Goal: Task Accomplishment & Management: Use online tool/utility

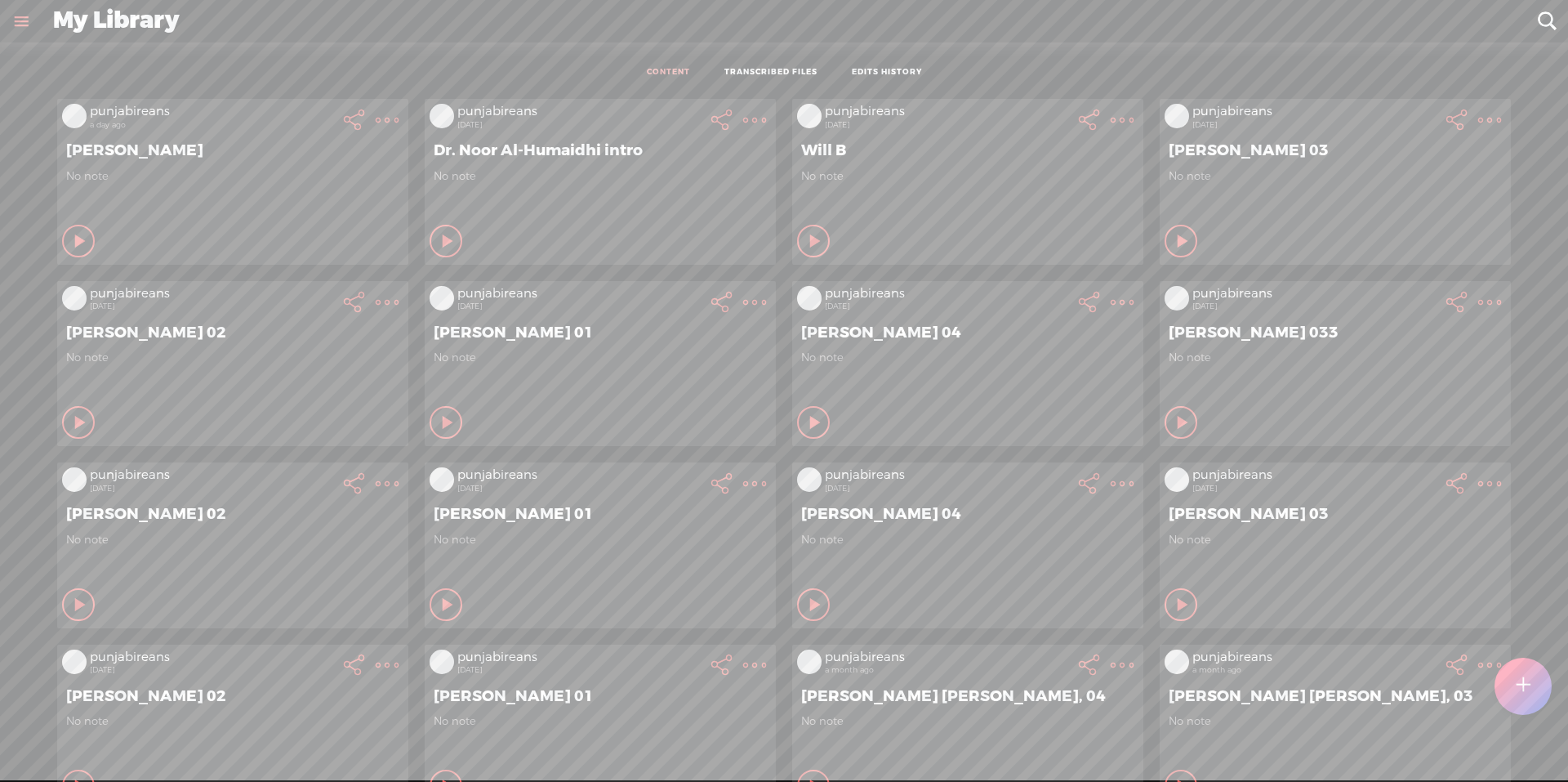
click at [1528, 681] on t at bounding box center [1523, 686] width 15 height 37
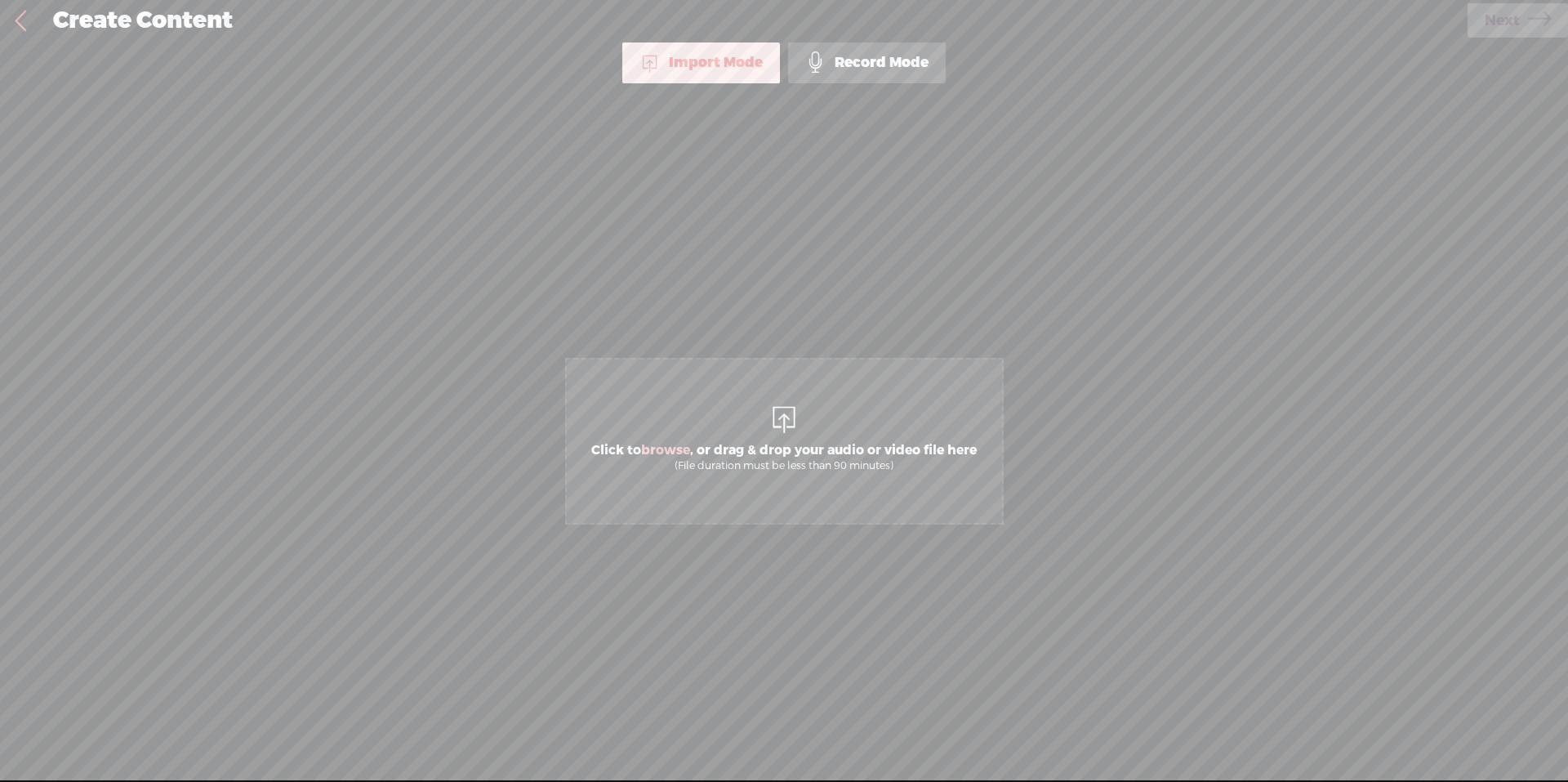
click at [778, 412] on div at bounding box center [784, 417] width 33 height 33
click at [734, 449] on span "Click to browse , or drag & drop your audio or video file here (File duration m…" at bounding box center [784, 456] width 402 height 46
click at [1513, 33] on span "Next" at bounding box center [1502, 21] width 35 height 42
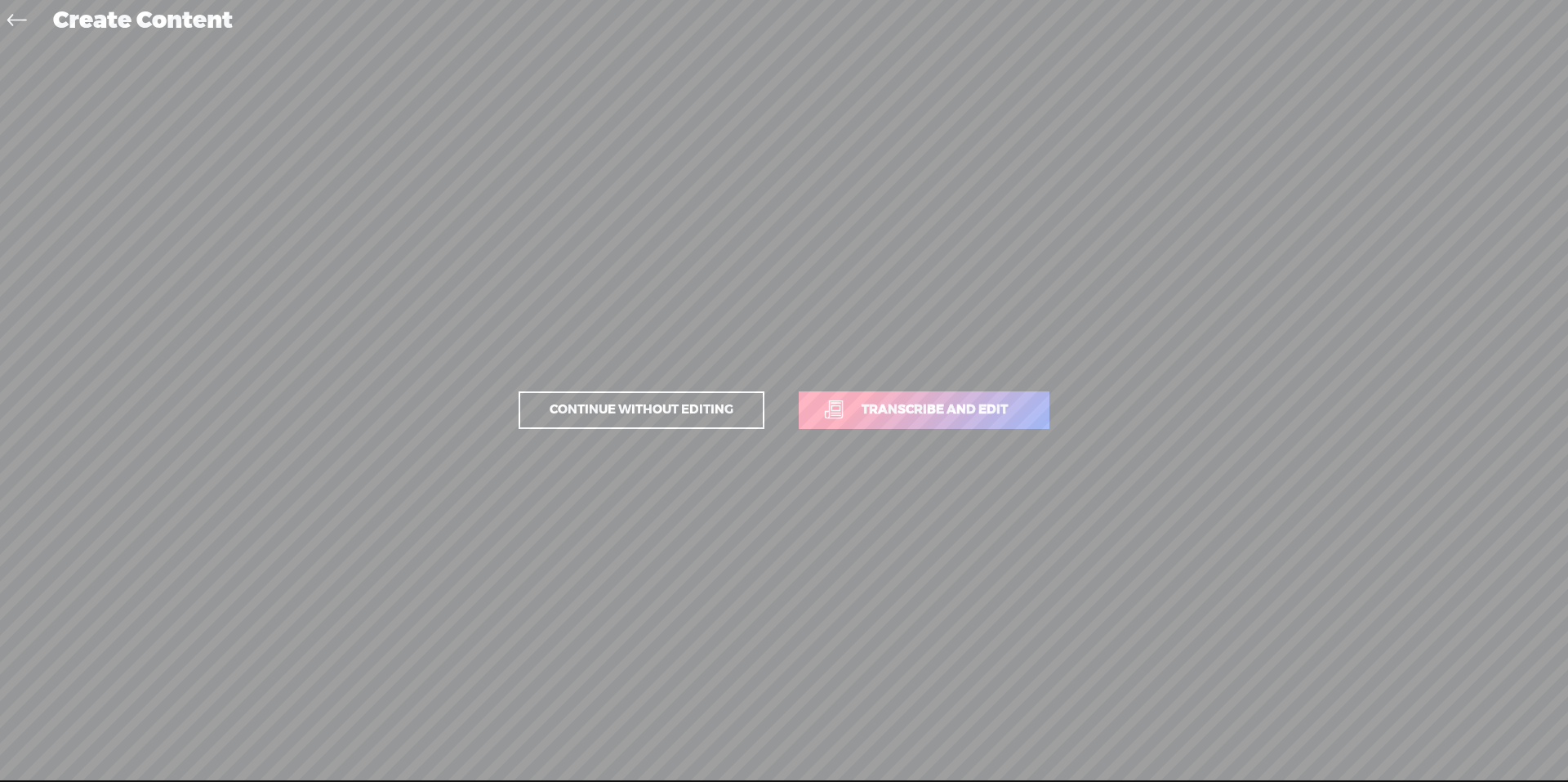
click at [928, 415] on span "Transcribe and edit" at bounding box center [934, 409] width 181 height 19
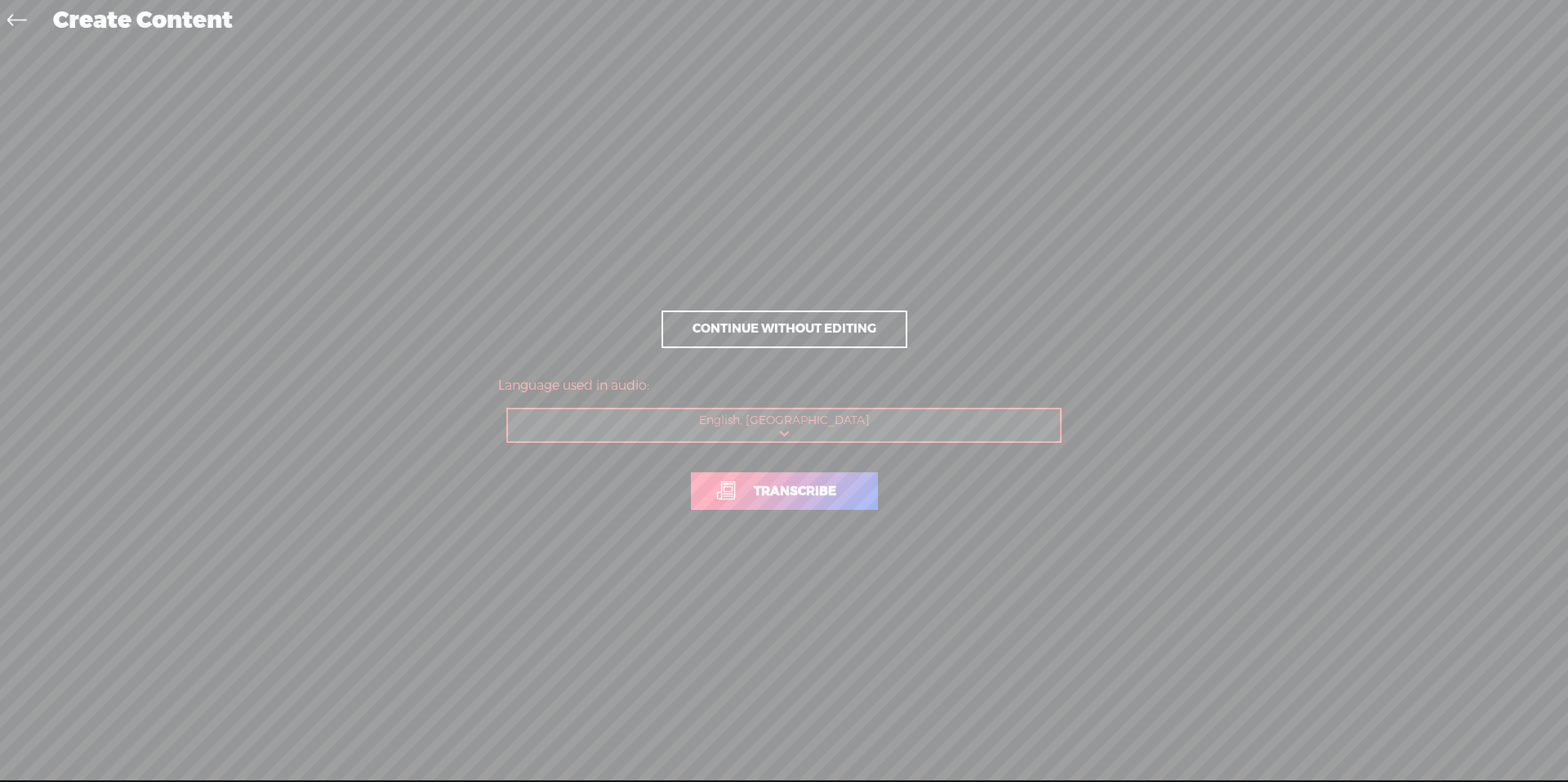
click at [784, 509] on link "Transcribe" at bounding box center [784, 490] width 187 height 37
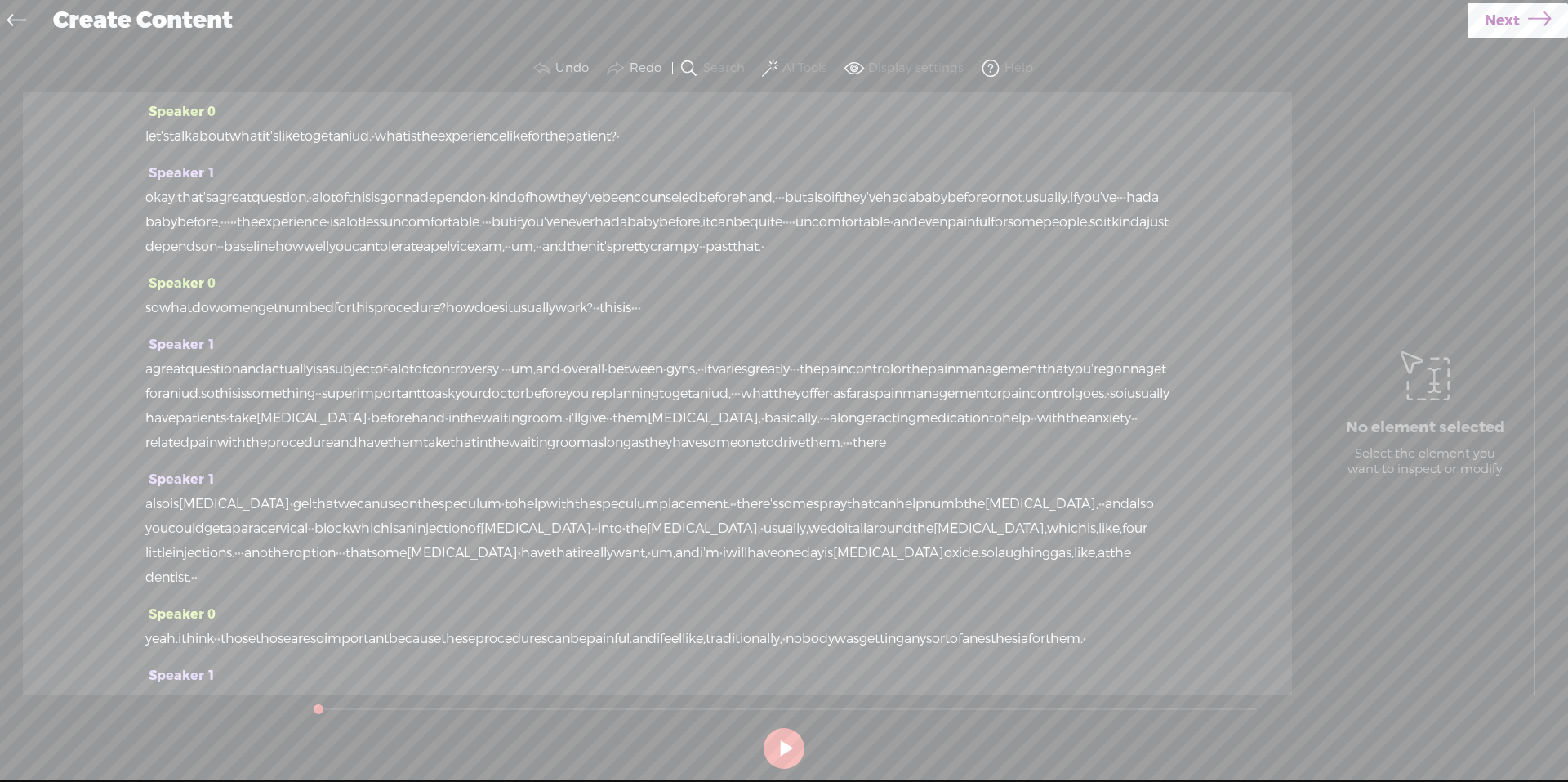
click at [776, 742] on button at bounding box center [784, 748] width 41 height 41
click at [782, 749] on button at bounding box center [784, 748] width 41 height 41
click at [783, 66] on label "AI Tools" at bounding box center [804, 68] width 45 height 16
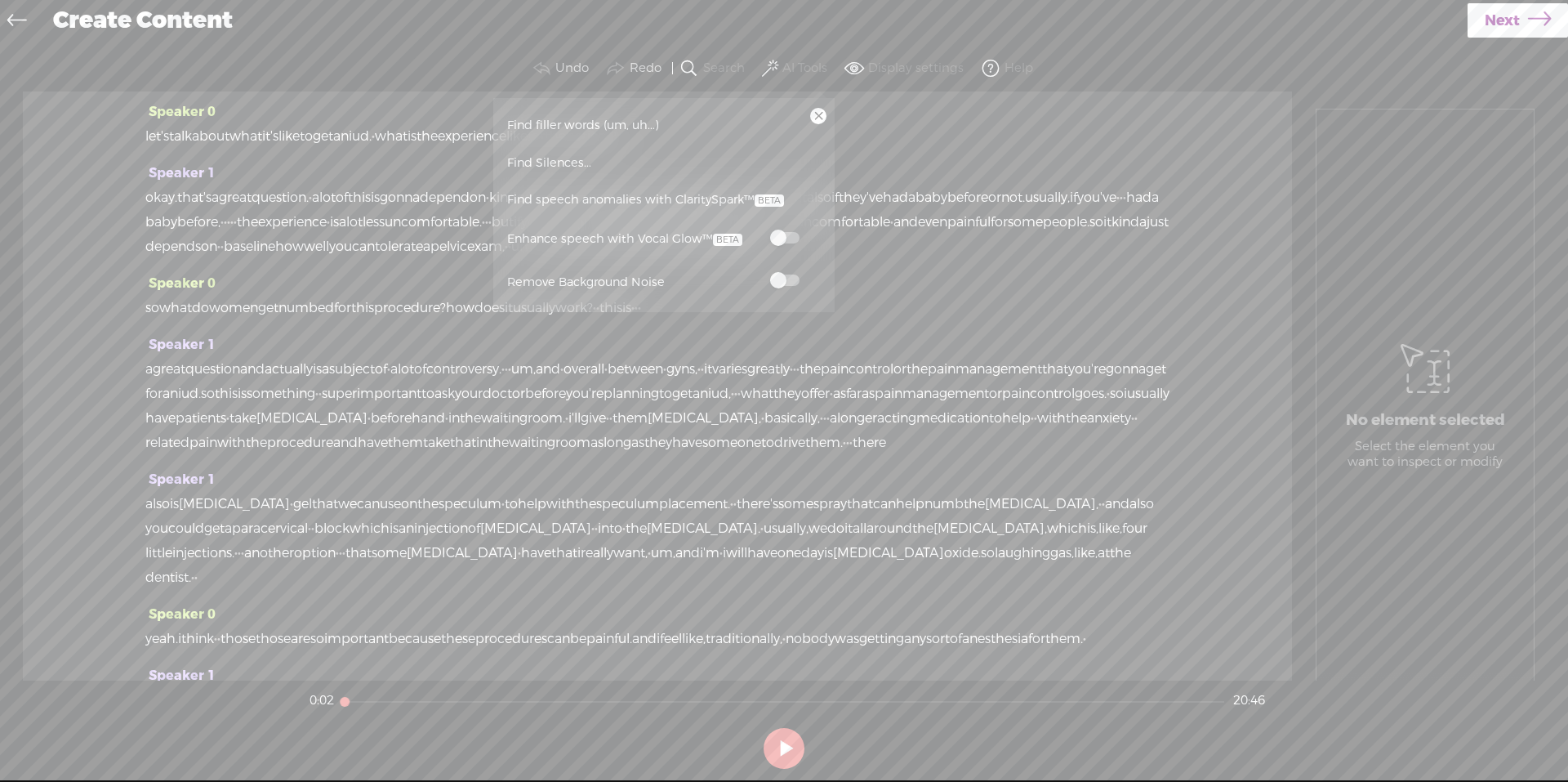
drag, startPoint x: 789, startPoint y: 276, endPoint x: 790, endPoint y: 291, distance: 15.0
click at [789, 276] on span at bounding box center [784, 280] width 29 height 12
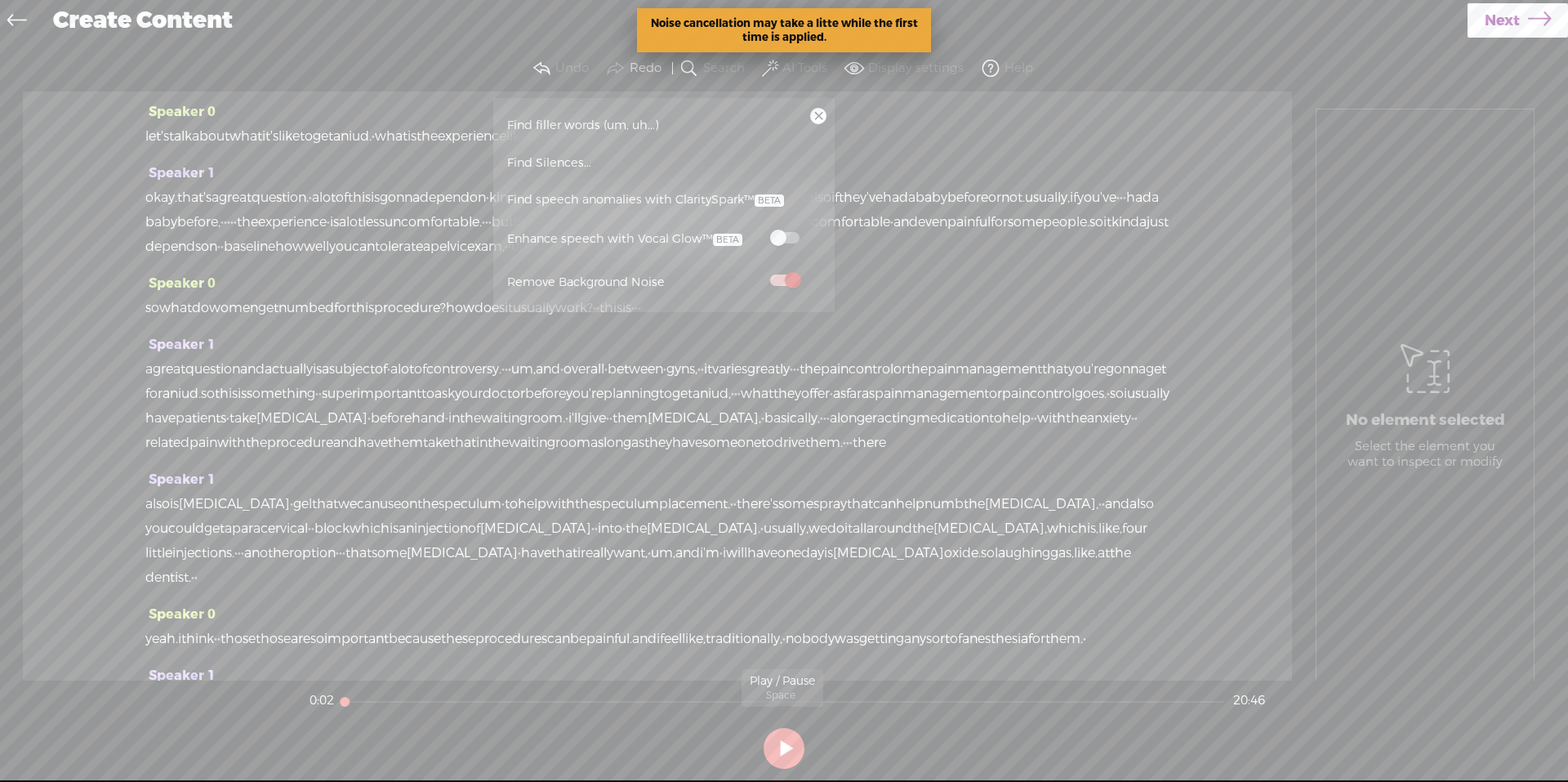
click at [778, 752] on button at bounding box center [784, 748] width 41 height 41
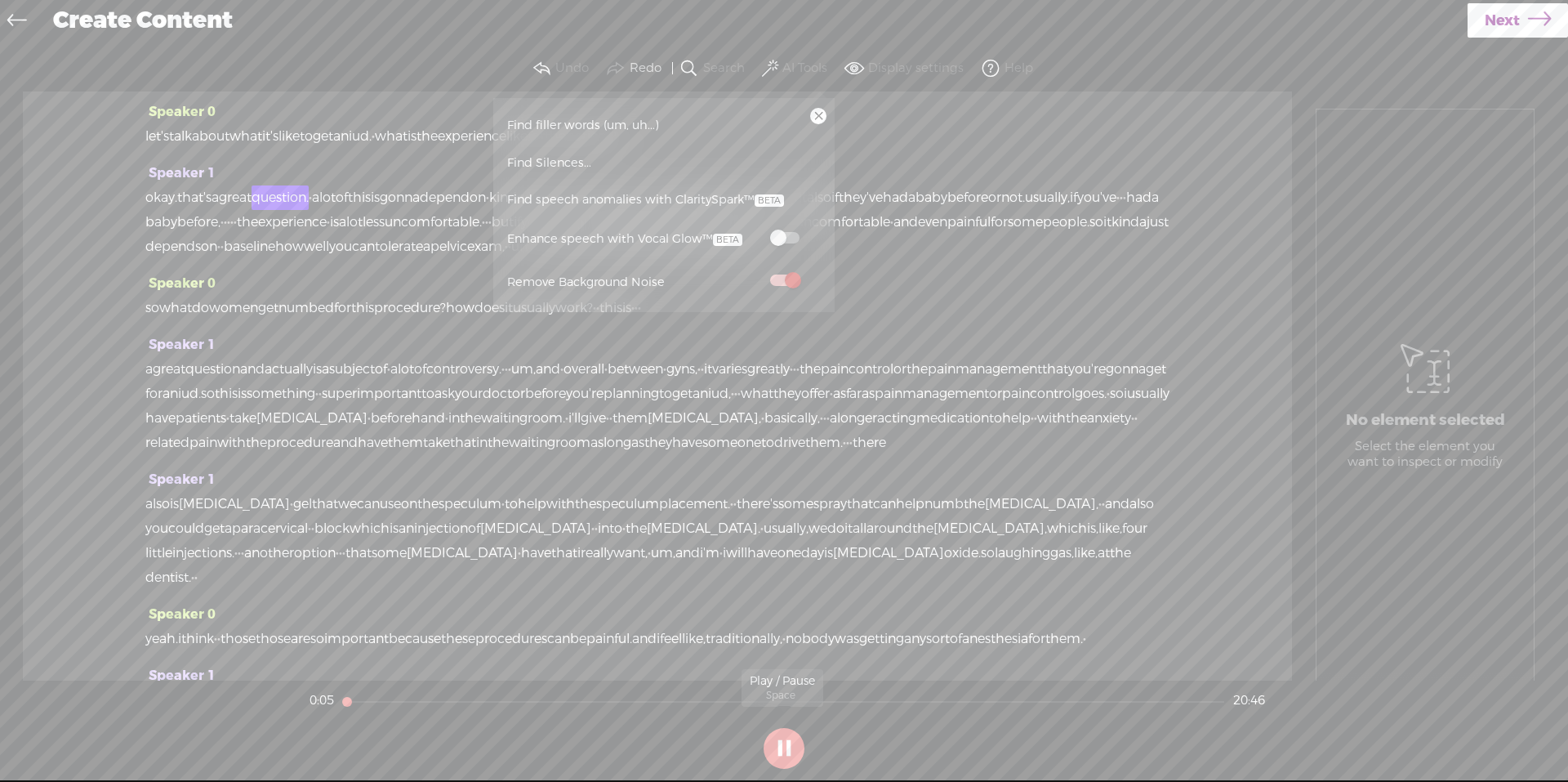
click at [778, 746] on button at bounding box center [784, 748] width 41 height 41
click at [1505, 29] on span "Next" at bounding box center [1502, 21] width 35 height 42
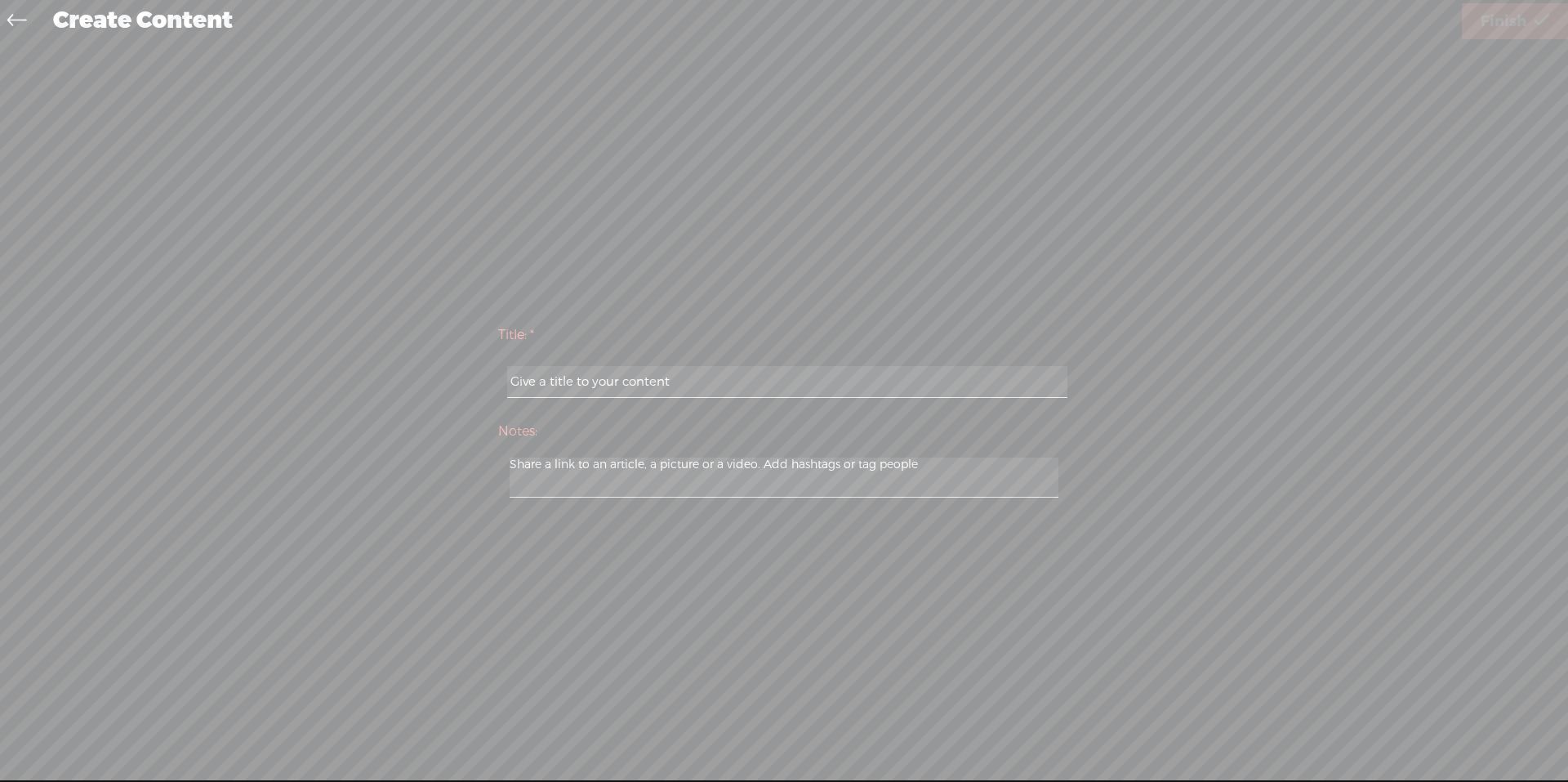
click at [619, 370] on input "text" at bounding box center [786, 382] width 559 height 32
paste input "[PERSON_NAME]"
type input "[PERSON_NAME]"
click at [1529, 24] on link "Finish" at bounding box center [1514, 22] width 106 height 36
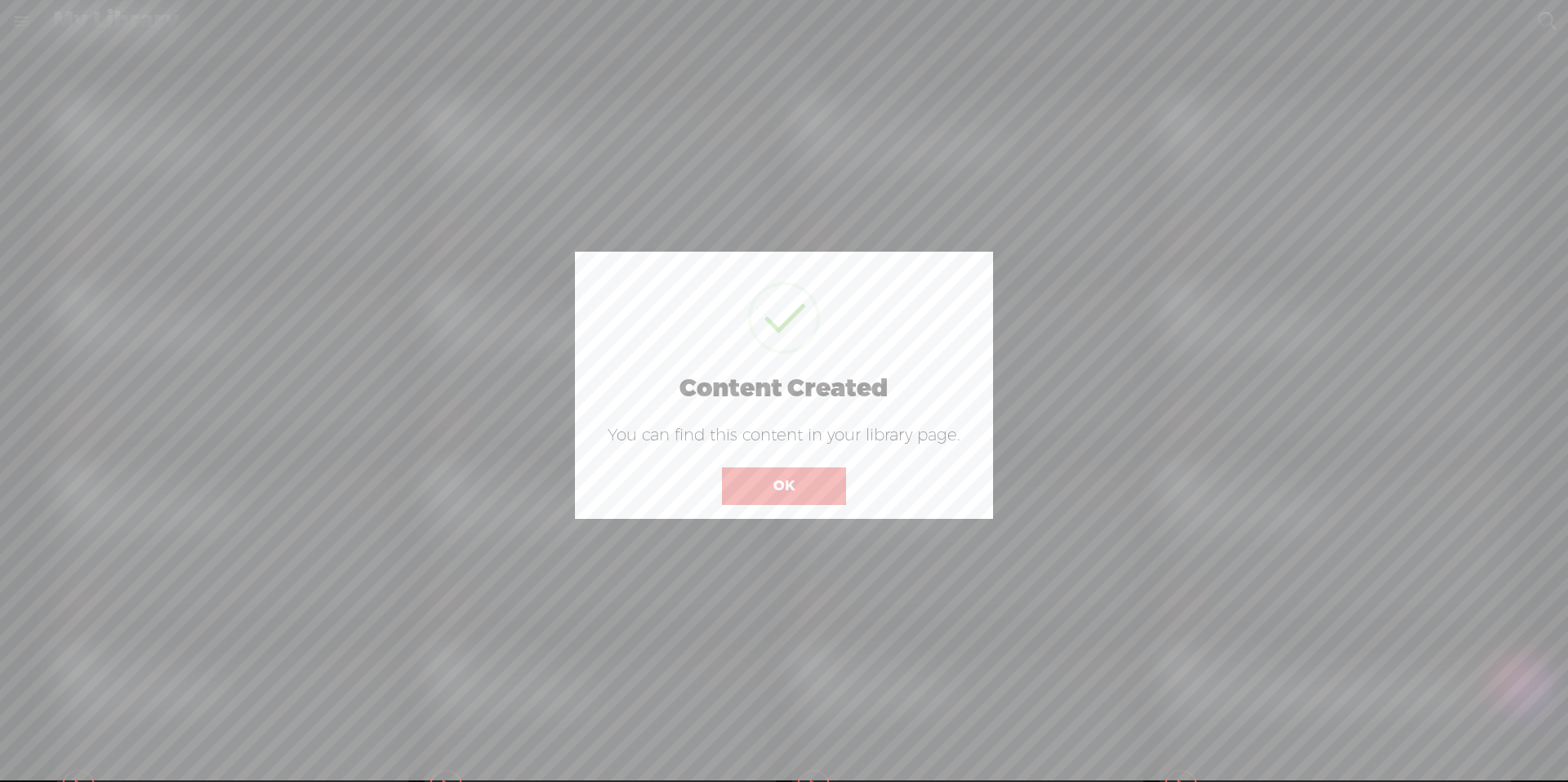
click at [798, 486] on button "OK" at bounding box center [784, 486] width 125 height 37
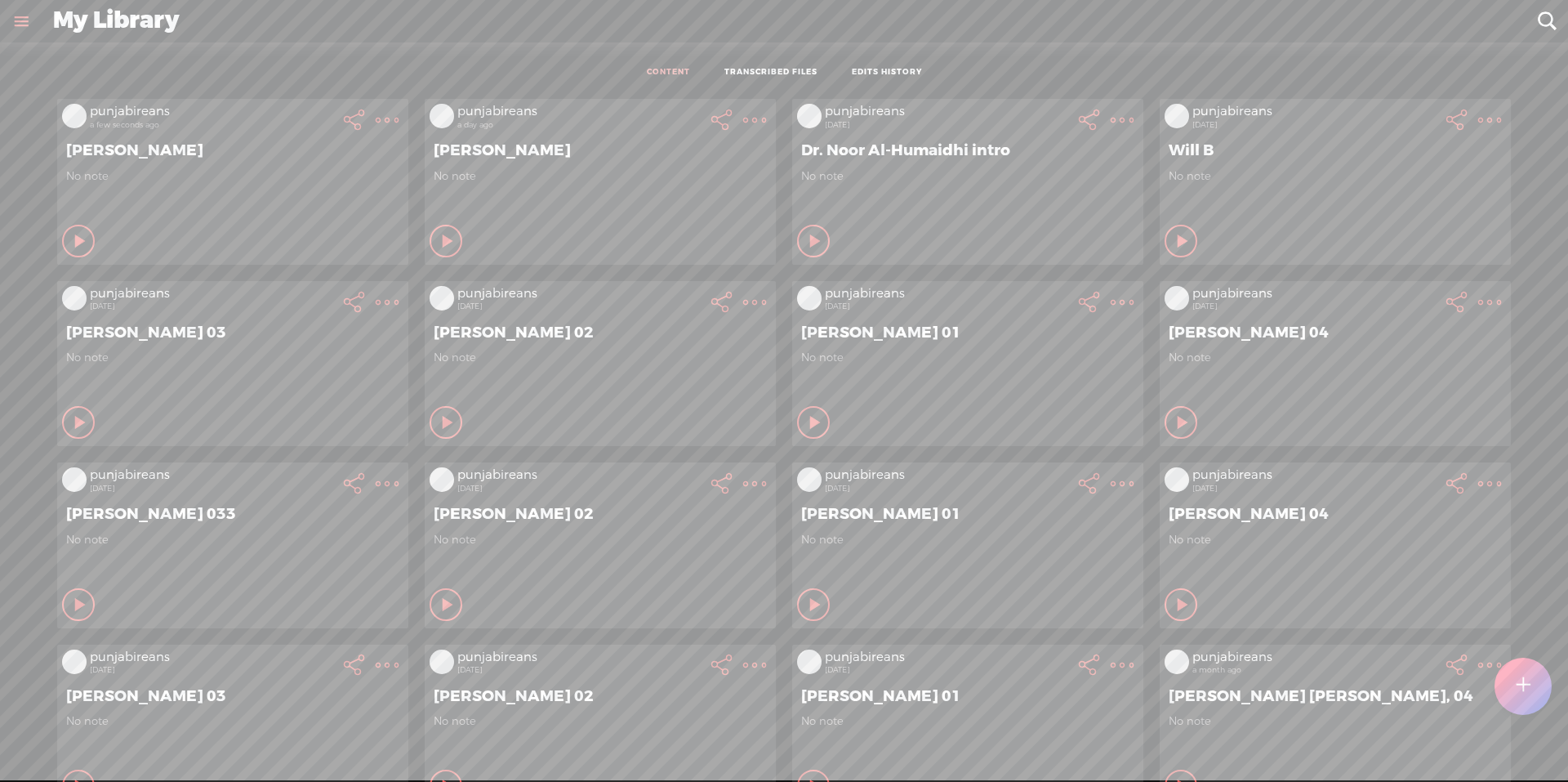
click at [375, 117] on t at bounding box center [386, 119] width 23 height 23
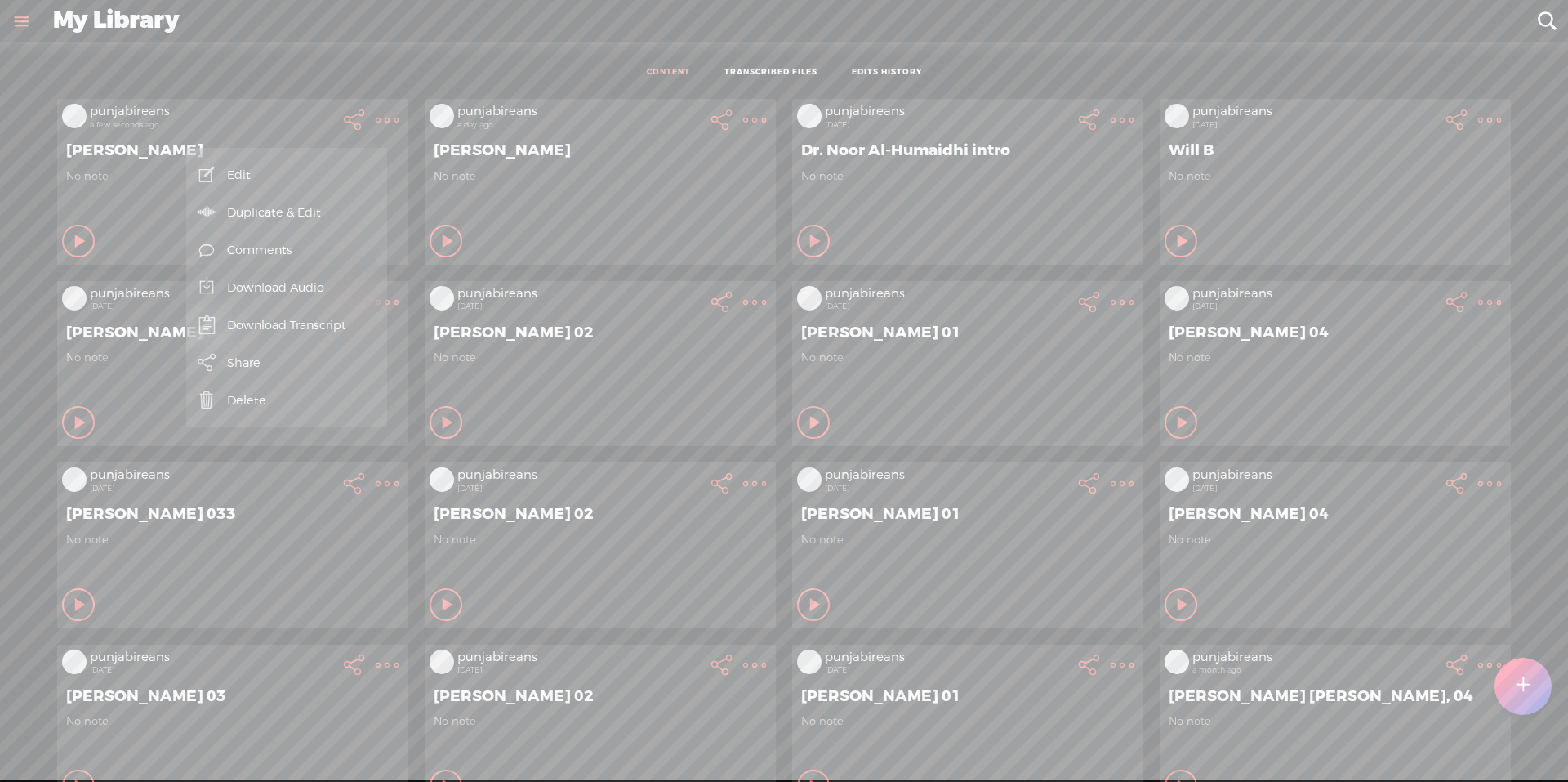
click at [264, 286] on link "Download Audio" at bounding box center [286, 287] width 185 height 37
click at [116, 270] on span "Download .mp3 file" at bounding box center [95, 269] width 144 height 36
